Goal: Task Accomplishment & Management: Use online tool/utility

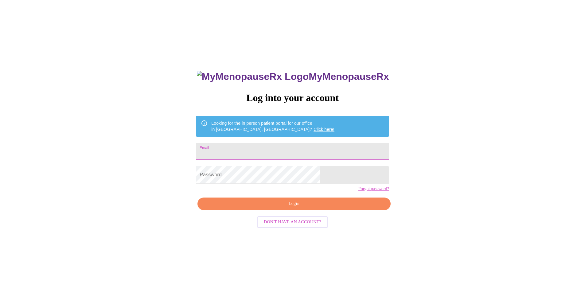
click at [269, 148] on input "Email" at bounding box center [292, 151] width 193 height 17
type input "[EMAIL_ADDRESS][DOMAIN_NAME]"
click at [272, 208] on span "Login" at bounding box center [293, 204] width 179 height 8
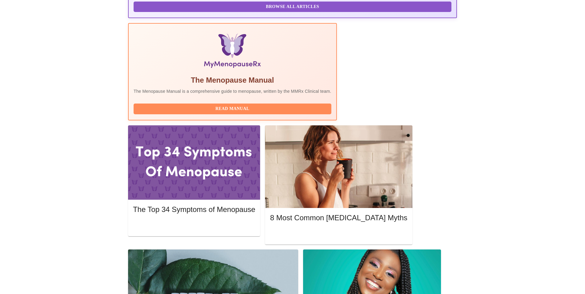
scroll to position [143, 0]
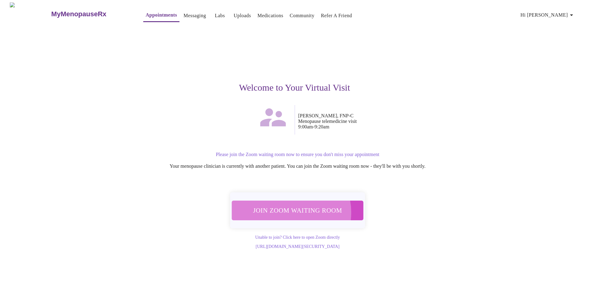
click at [286, 208] on span "Join Zoom Waiting Room" at bounding box center [297, 210] width 121 height 12
